Goal: Information Seeking & Learning: Learn about a topic

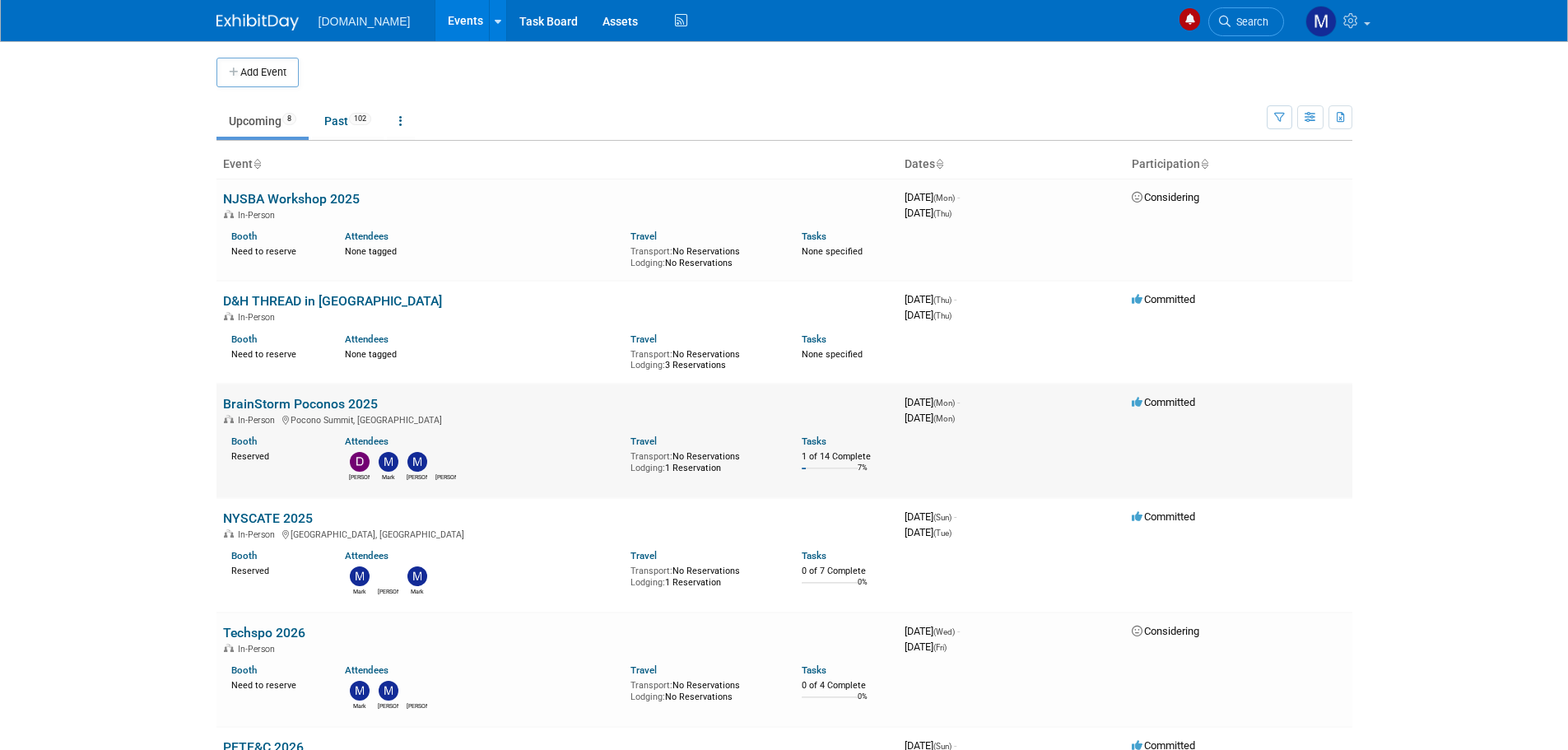
click at [299, 399] on link "BrainStorm Poconos 2025" at bounding box center [299, 404] width 154 height 15
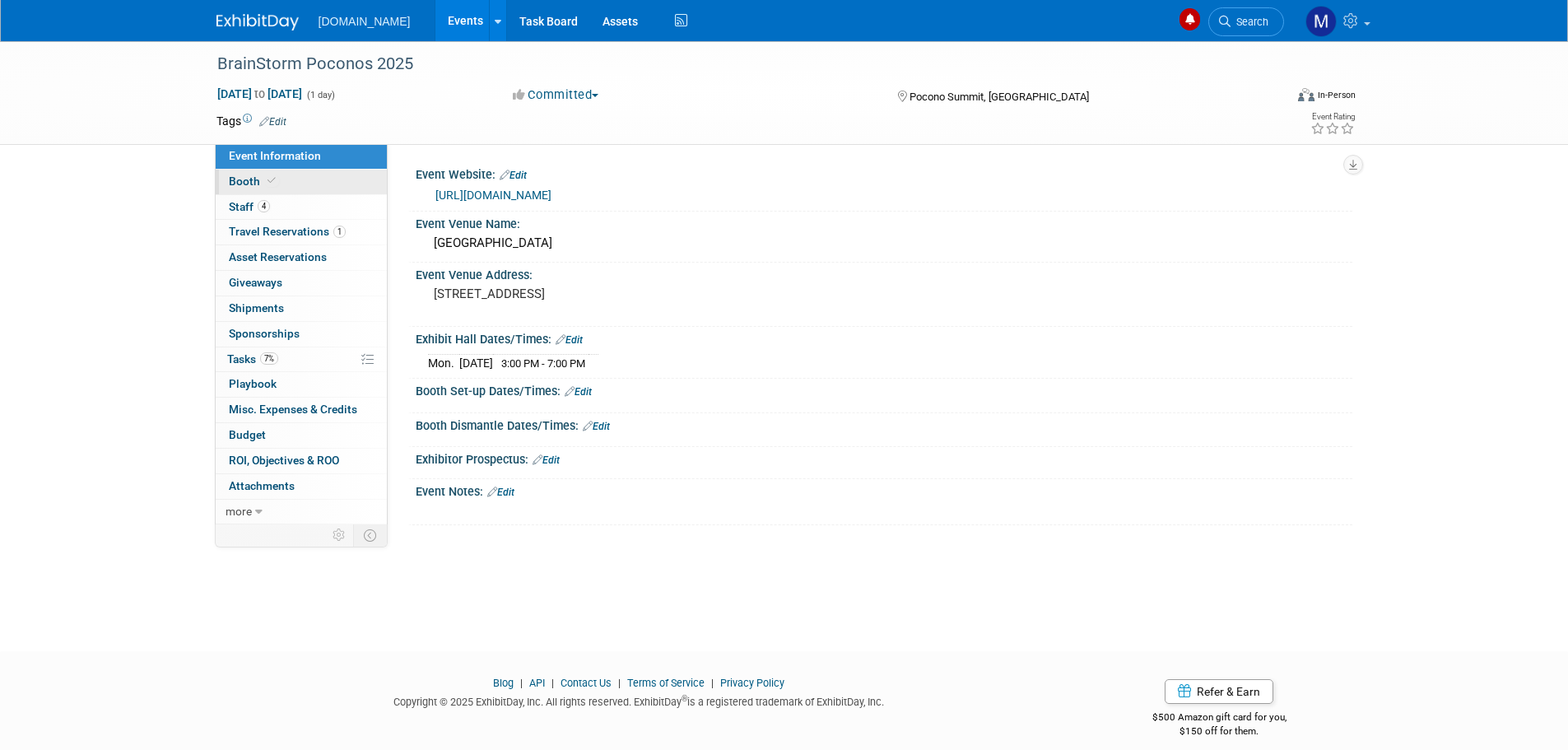
click at [239, 187] on span "Booth" at bounding box center [253, 181] width 50 height 13
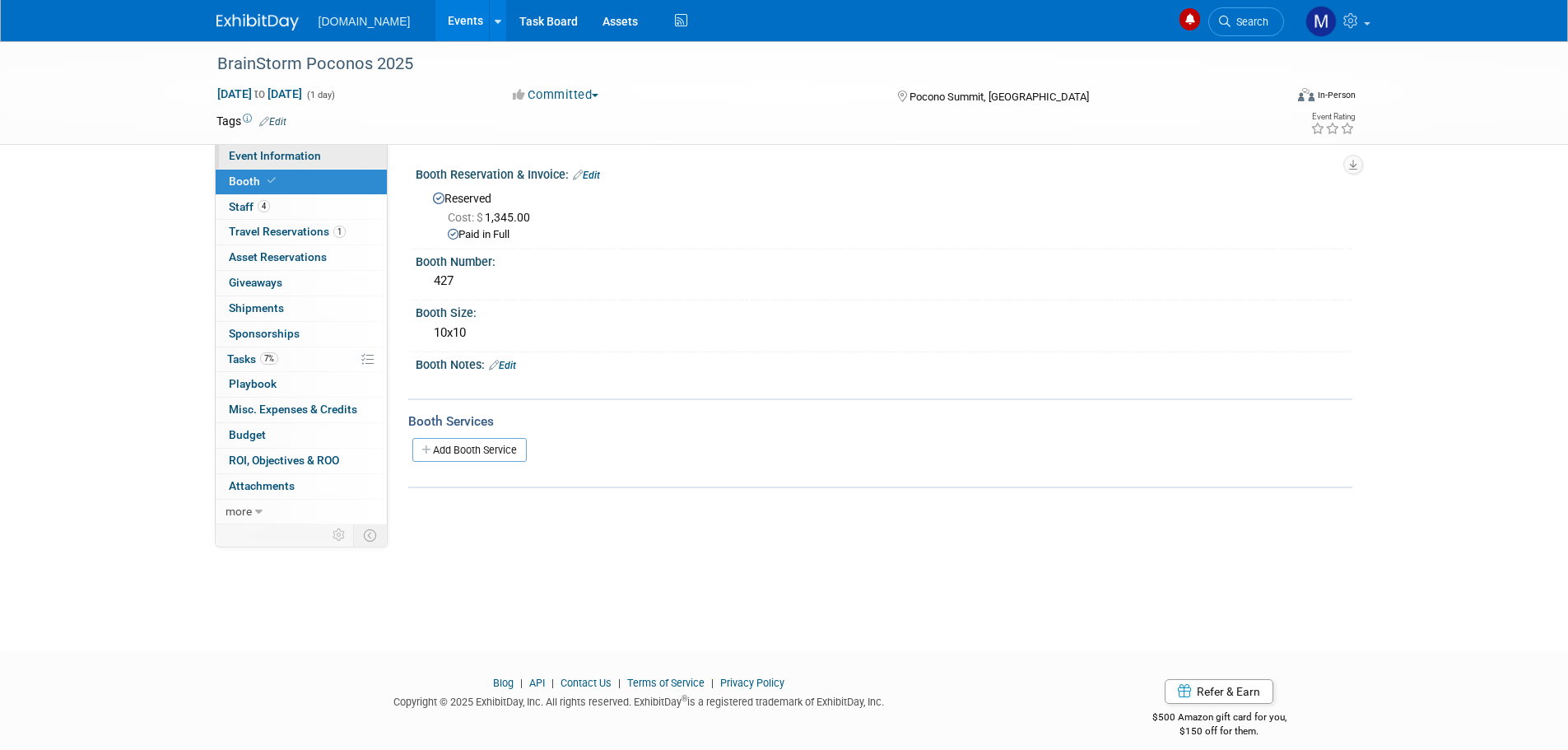
click at [249, 158] on span "Event Information" at bounding box center [275, 155] width 92 height 13
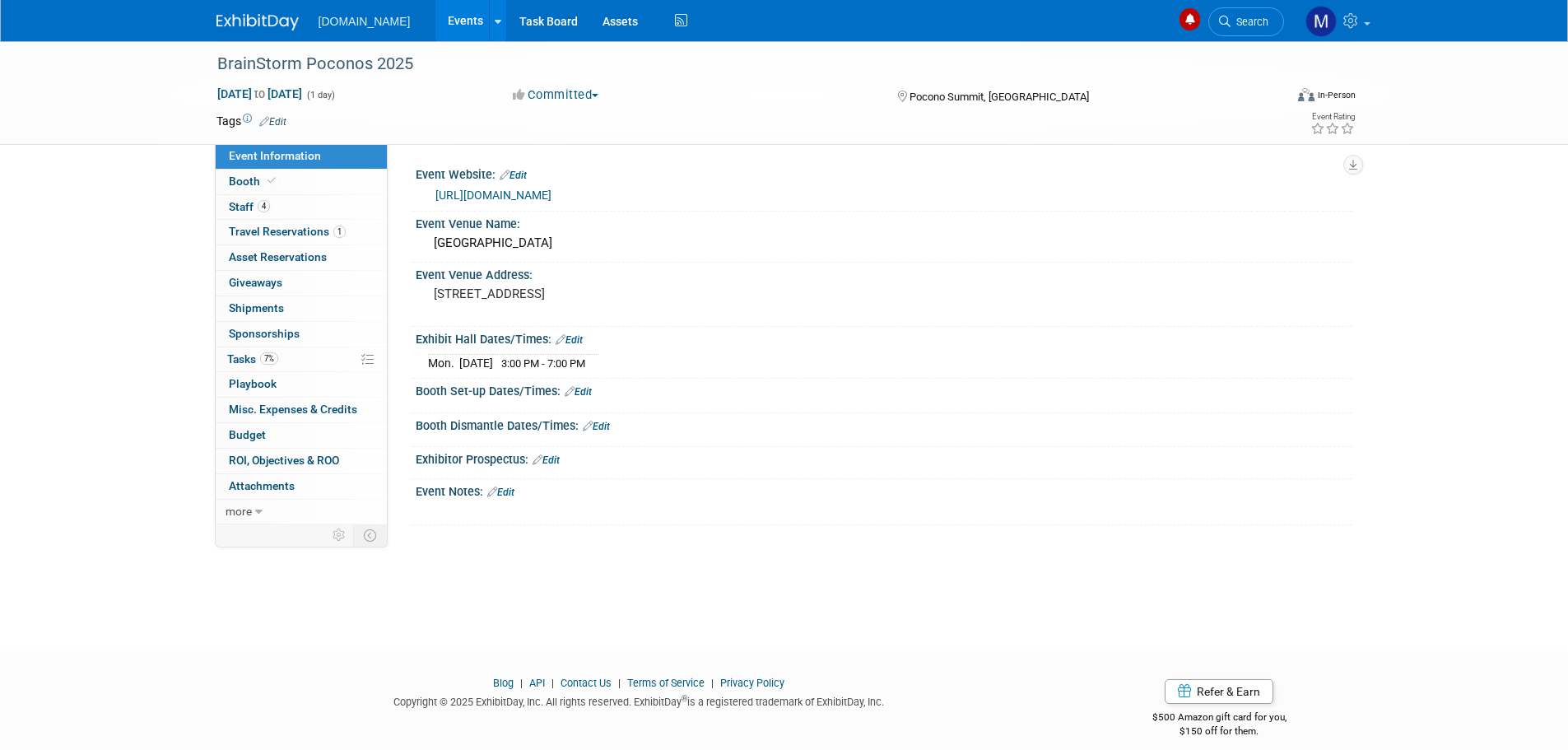
click at [273, 13] on link at bounding box center [268, 14] width 102 height 13
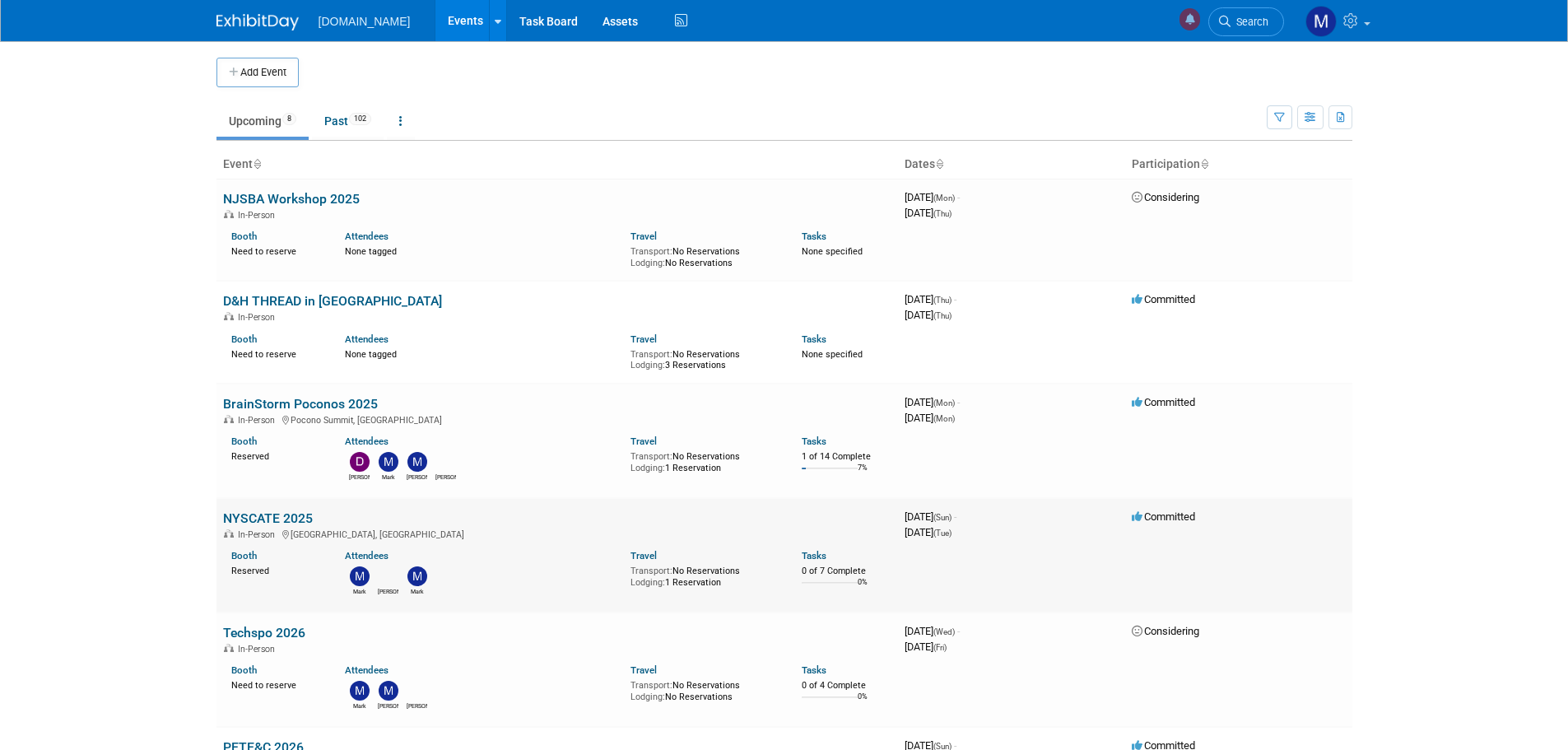
click at [256, 515] on link "NYSCATE 2025" at bounding box center [267, 518] width 90 height 15
